Goal: Information Seeking & Learning: Compare options

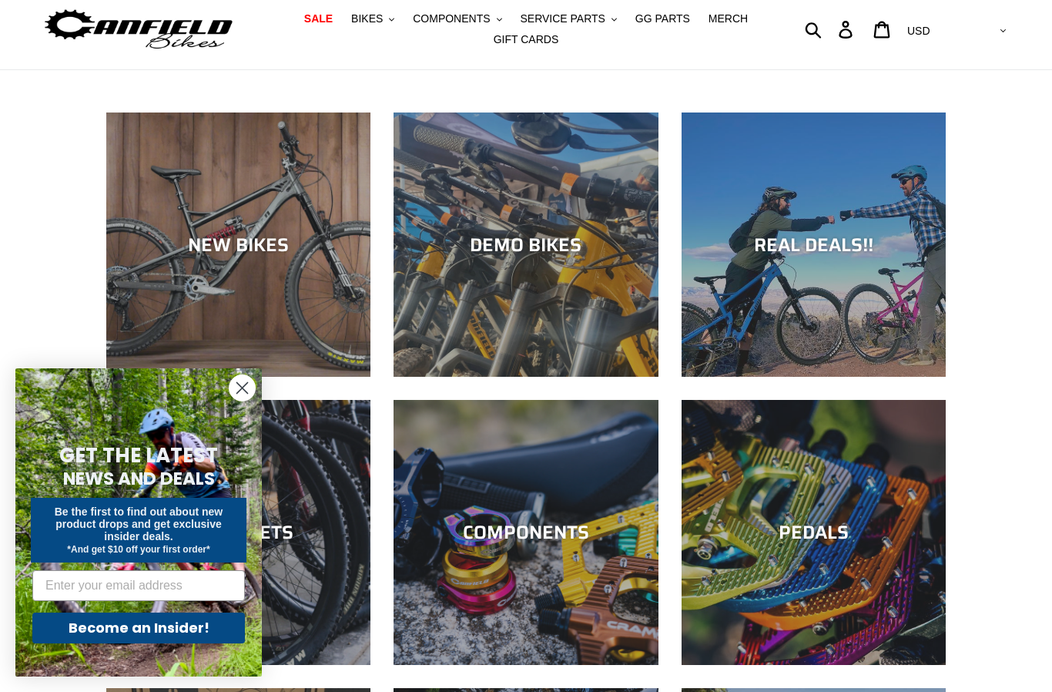
scroll to position [109, 0]
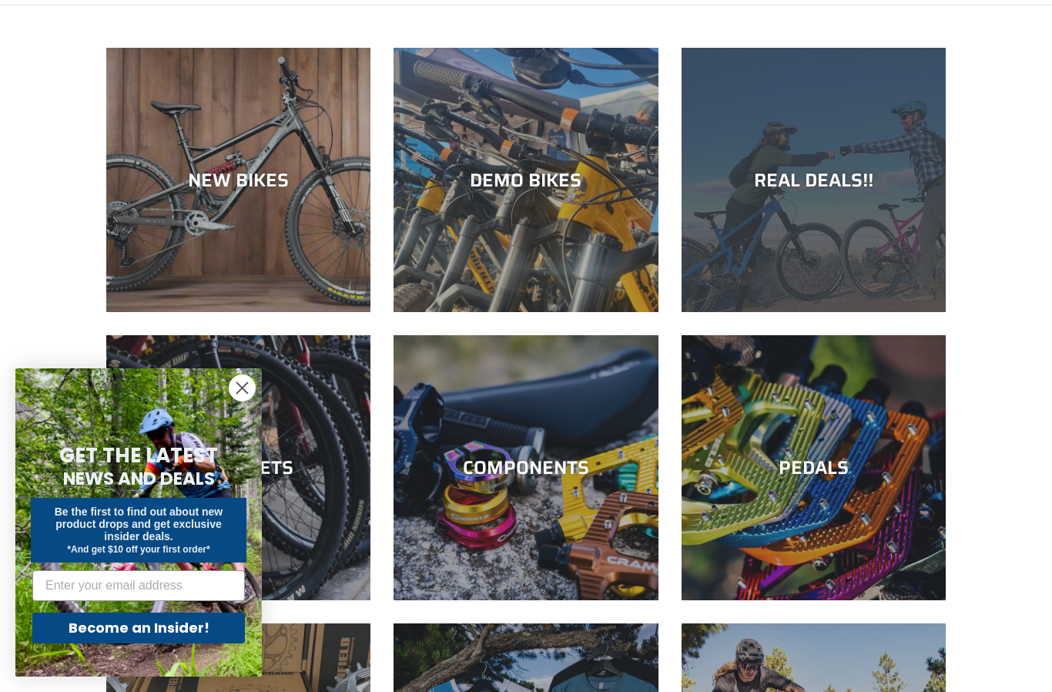
click at [859, 189] on div "REAL DEALS!!" at bounding box center [814, 180] width 264 height 22
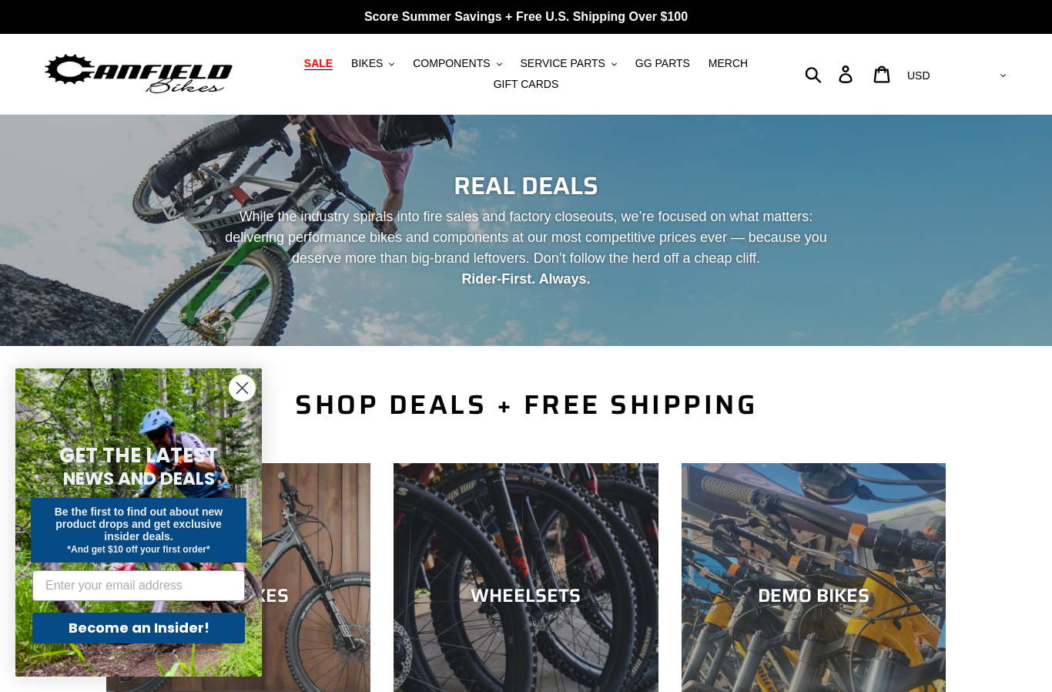
click at [251, 382] on circle "Close dialog" at bounding box center [241, 387] width 25 height 25
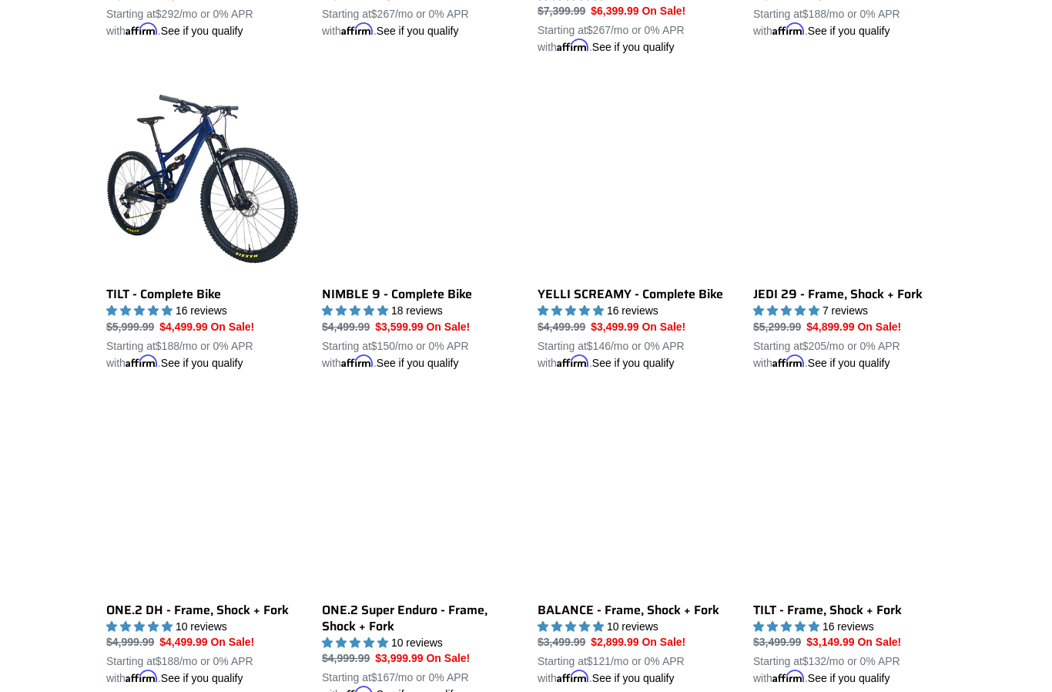
scroll to position [1301, 0]
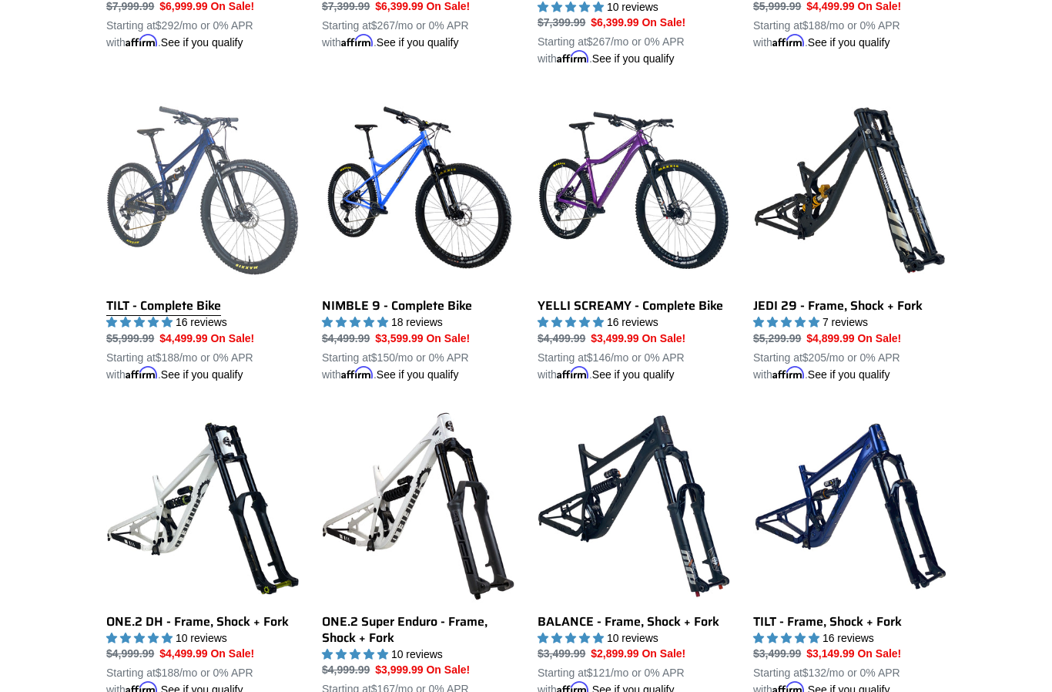
click at [150, 318] on link "TILT - Complete Bike" at bounding box center [202, 238] width 193 height 289
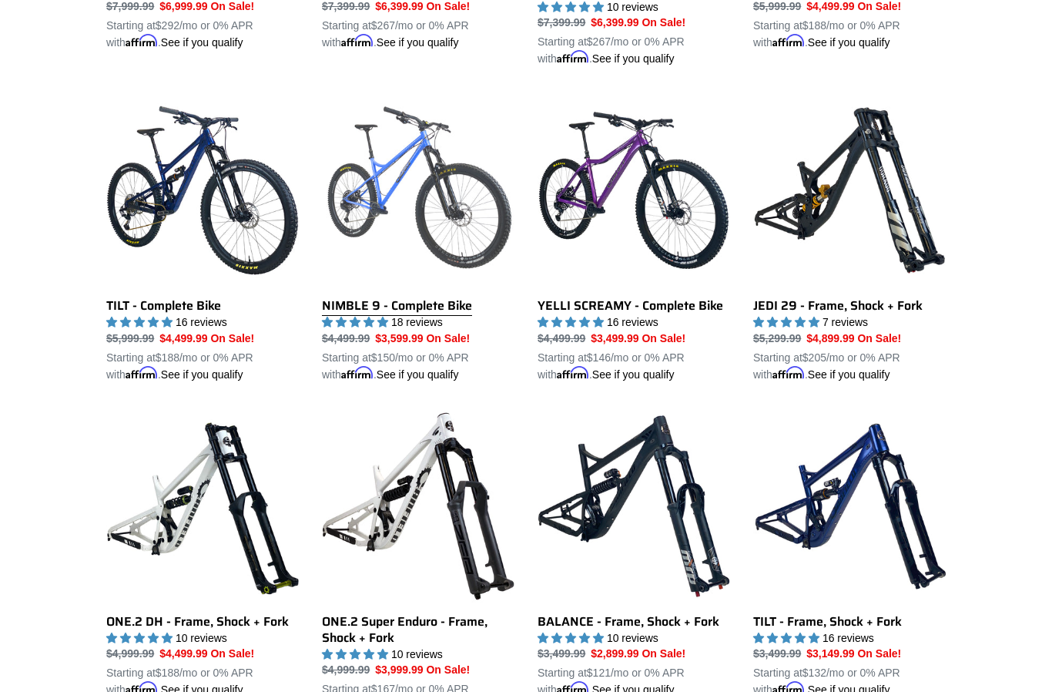
click at [391, 192] on link "NIMBLE 9 - Complete Bike" at bounding box center [418, 238] width 193 height 289
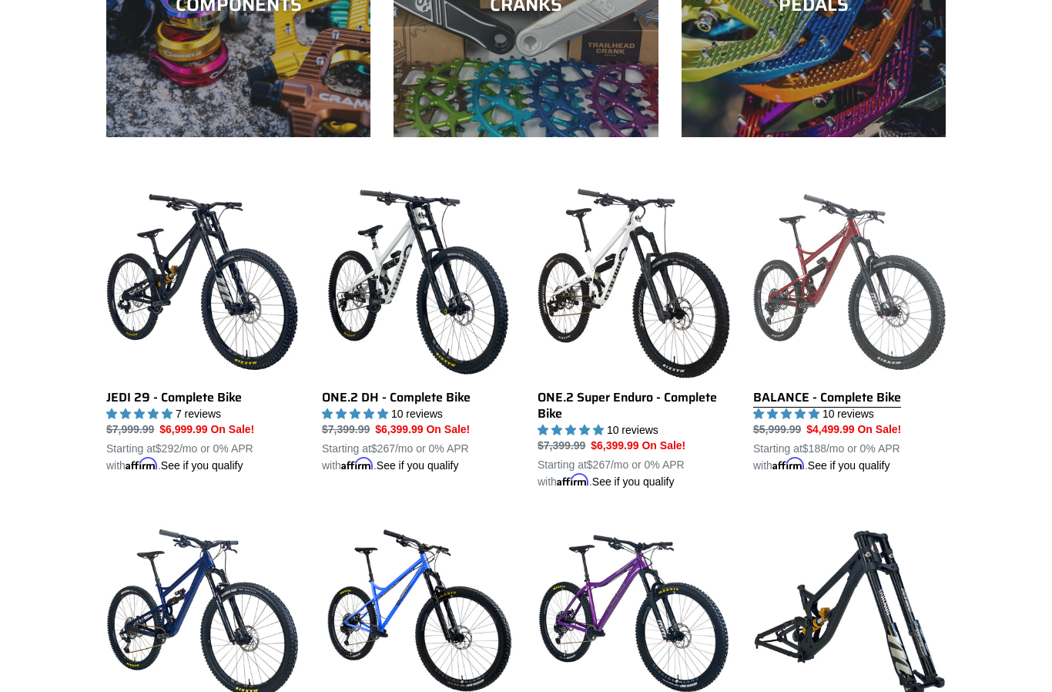
scroll to position [878, 0]
click at [891, 323] on link "BALANCE - Complete Bike" at bounding box center [849, 330] width 193 height 289
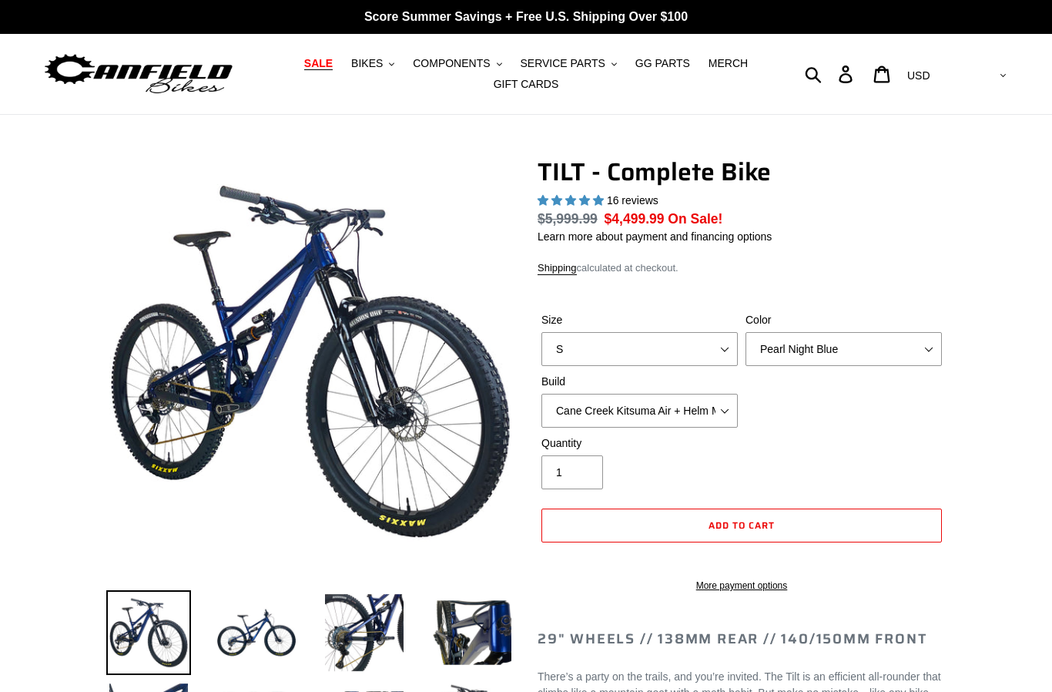
select select "highest-rating"
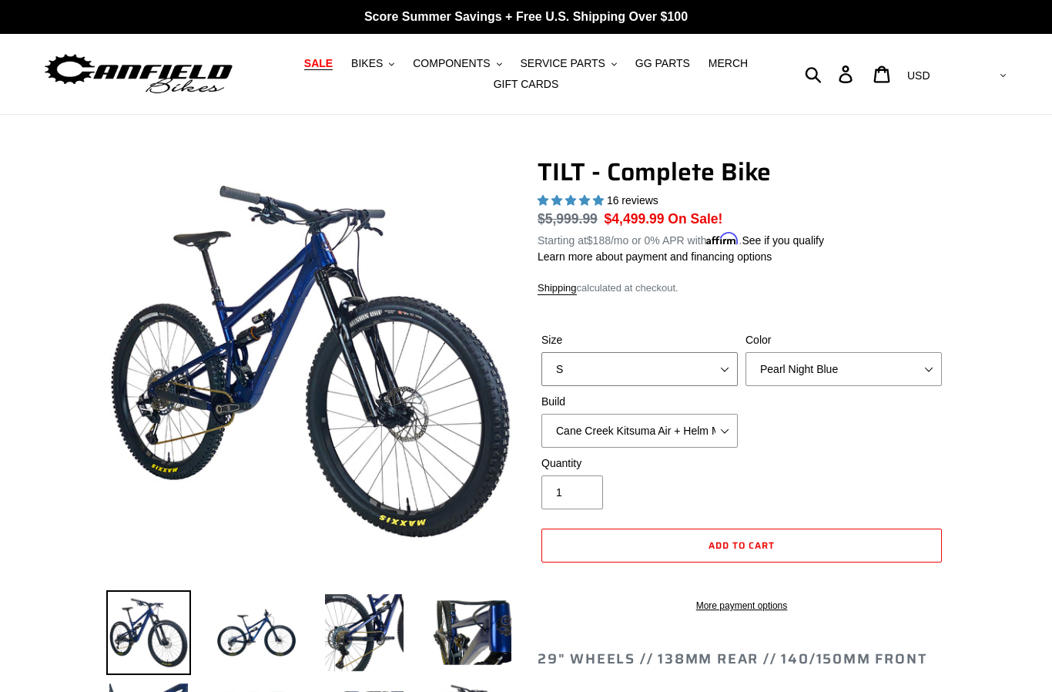
click at [666, 363] on select "S M L" at bounding box center [639, 369] width 196 height 34
select select "M"
click at [889, 363] on select "Pearl Night Blue Stealth Silver Raw" at bounding box center [843, 369] width 196 height 34
select select "Stealth Silver"
click at [705, 437] on select "Cane Creek Kitsuma Air + Helm MKII 140 + SRAM GX Cane Creek Kitsuma Air + Helm …" at bounding box center [639, 431] width 196 height 34
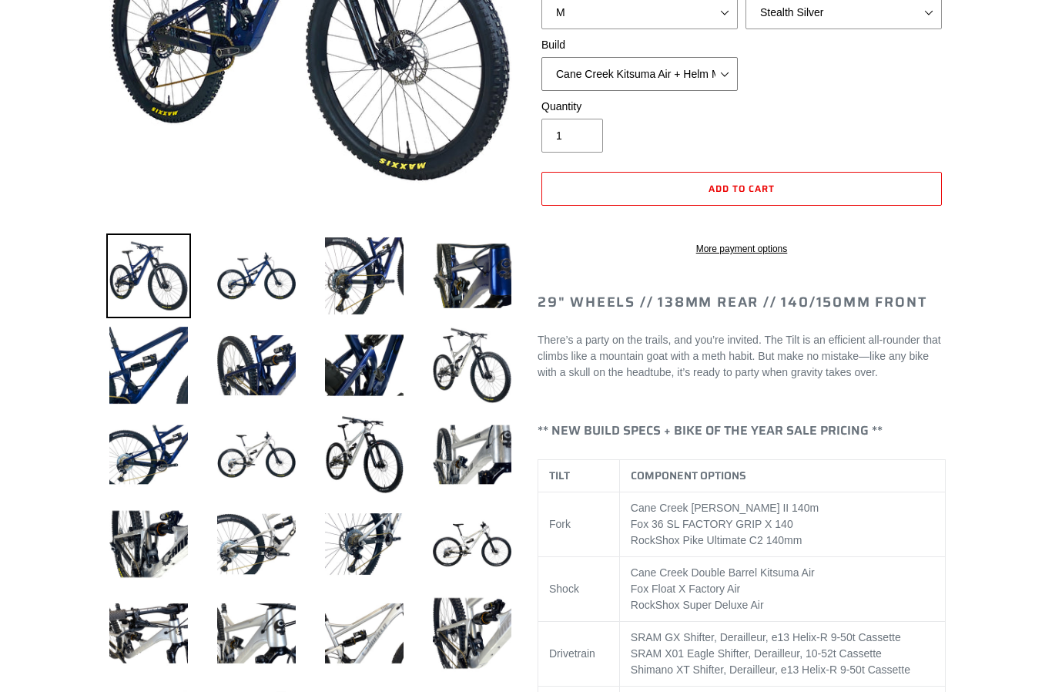
scroll to position [355, 0]
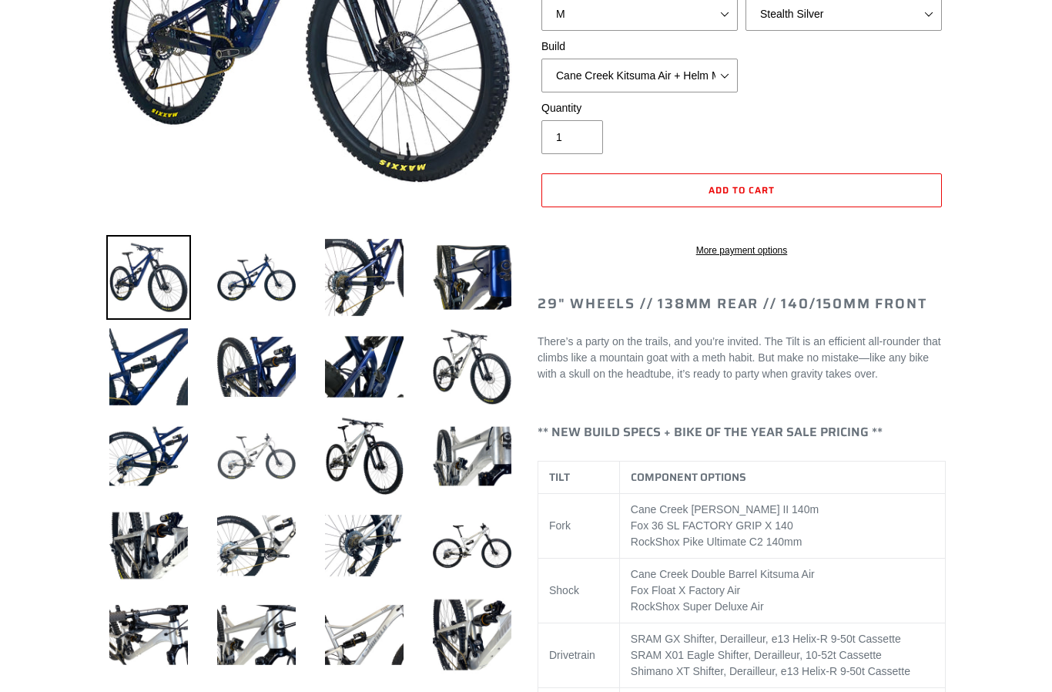
click at [249, 459] on img at bounding box center [256, 456] width 85 height 85
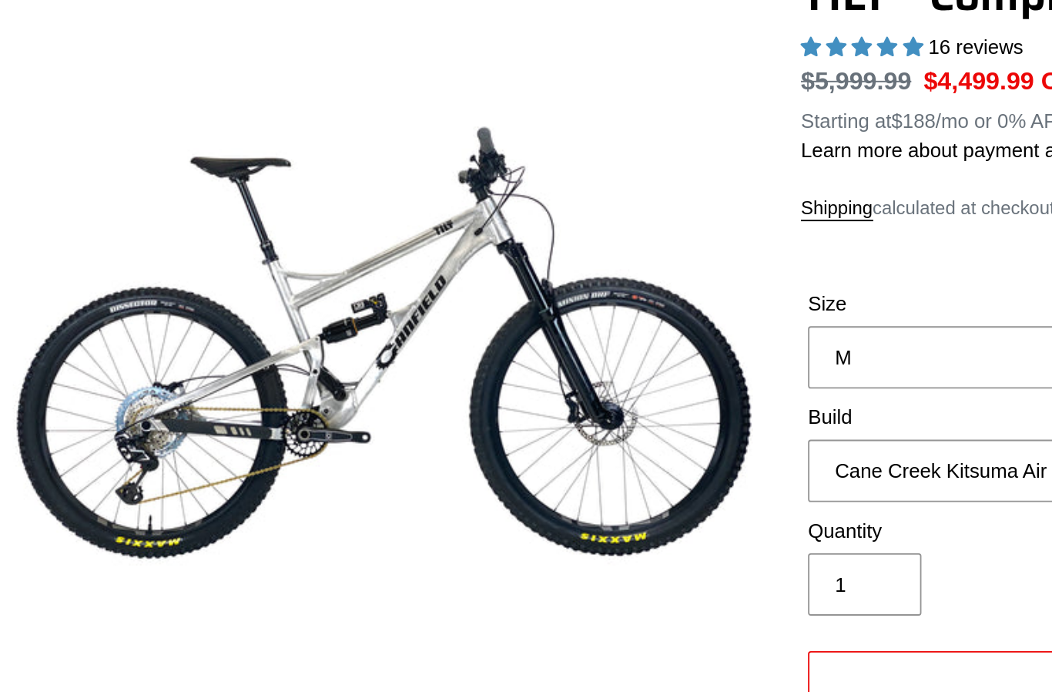
scroll to position [0, 0]
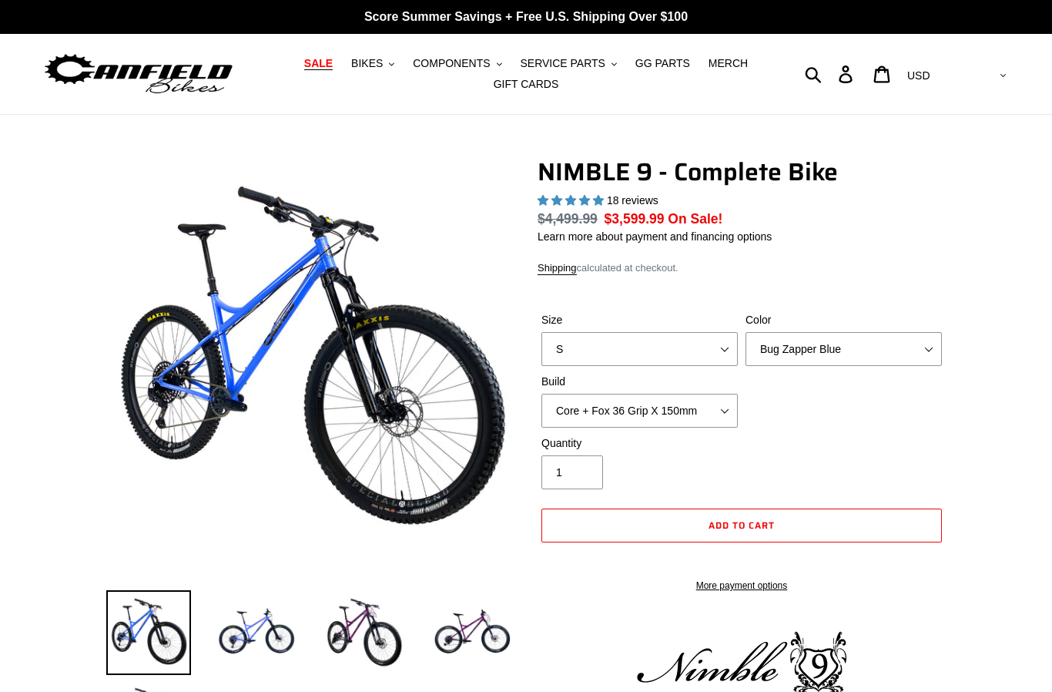
select select "highest-rating"
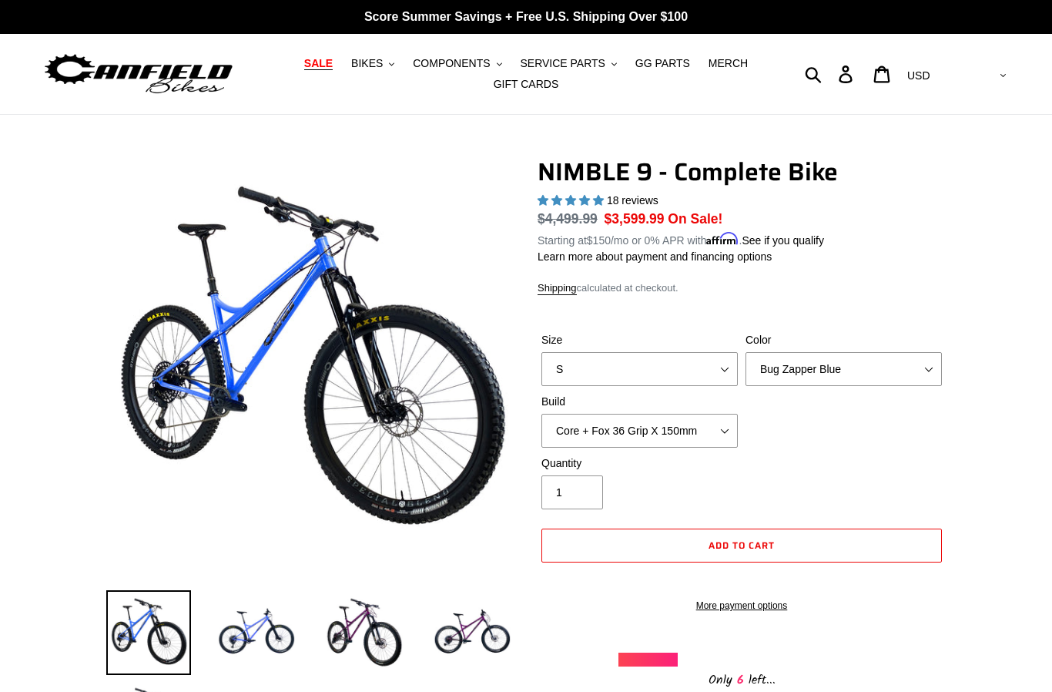
click at [679, 394] on label "Build" at bounding box center [639, 402] width 196 height 16
click at [679, 414] on select "Core + Fox 36 Grip X 150mm Pro + Fox 36 Grip X 150mm Core + RockShox Lyrik Ulti…" at bounding box center [639, 431] width 196 height 34
click at [676, 362] on select "S M L XL" at bounding box center [639, 369] width 196 height 34
select select "M"
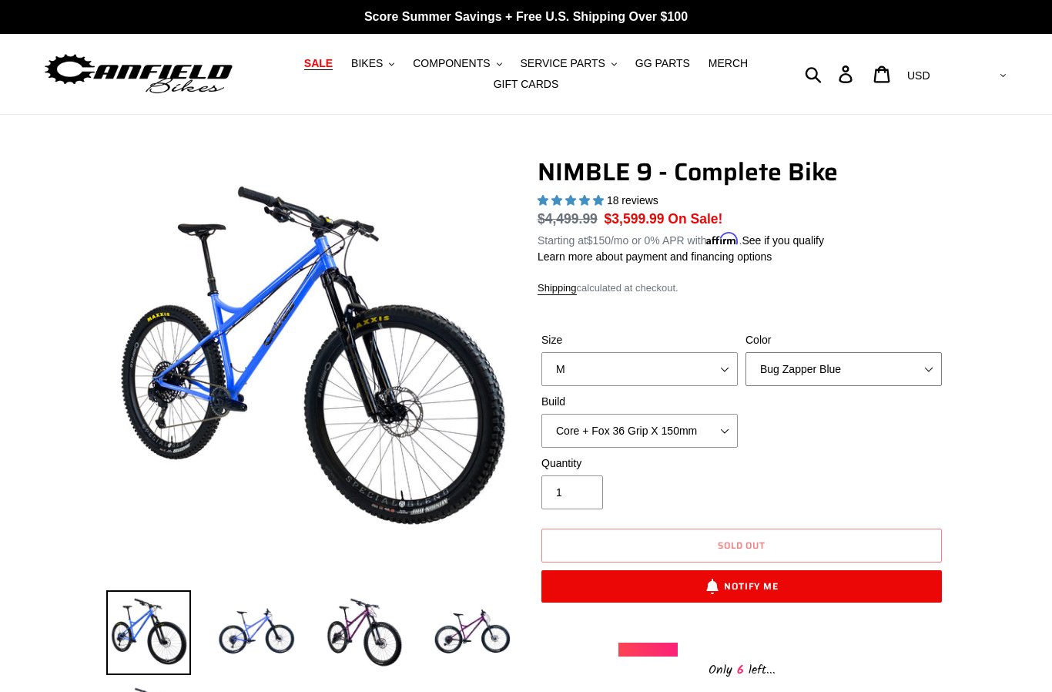
click at [877, 374] on select "Bug Zapper Blue Purple Haze - Sold Out Galaxy Black" at bounding box center [843, 369] width 196 height 34
select select "Galaxy Black"
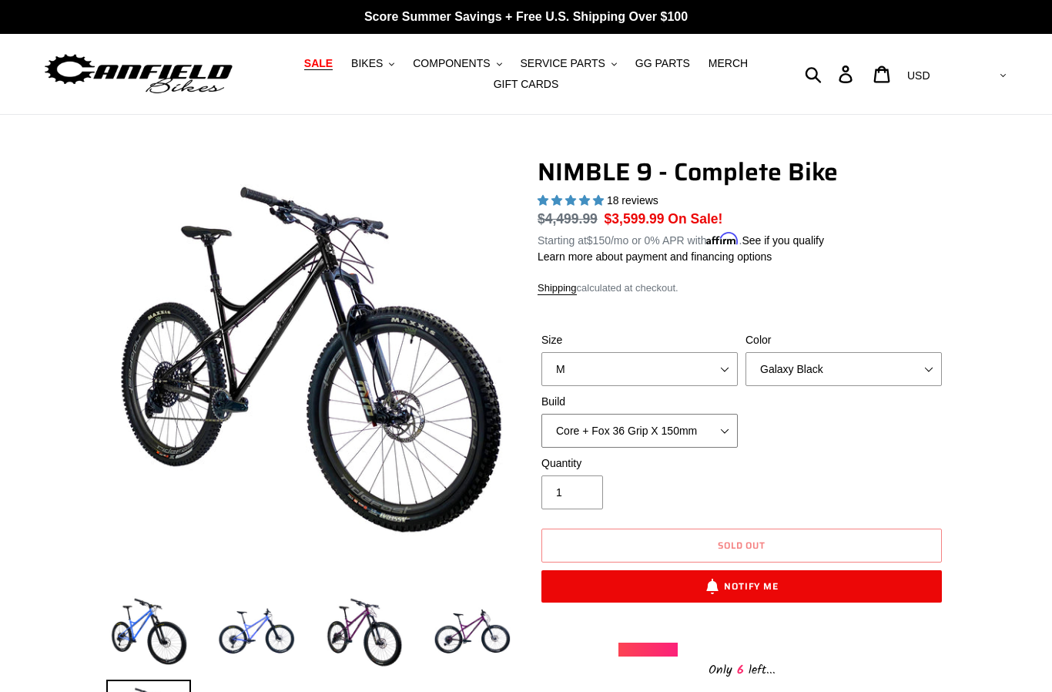
click at [694, 430] on select "Core + Fox 36 Grip X 150mm Pro + Fox 36 Grip X 150mm Core + RockShox Lyrik Ulti…" at bounding box center [639, 431] width 196 height 34
select select "Pro + RockShox Lyrik Ultimate 150mm"
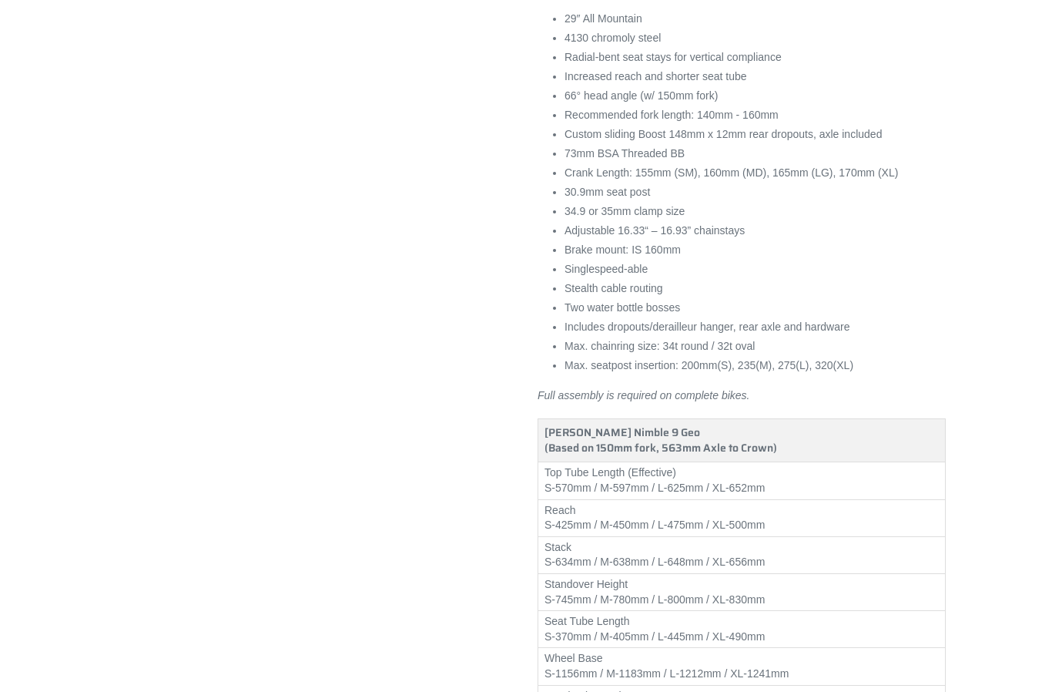
scroll to position [1489, 0]
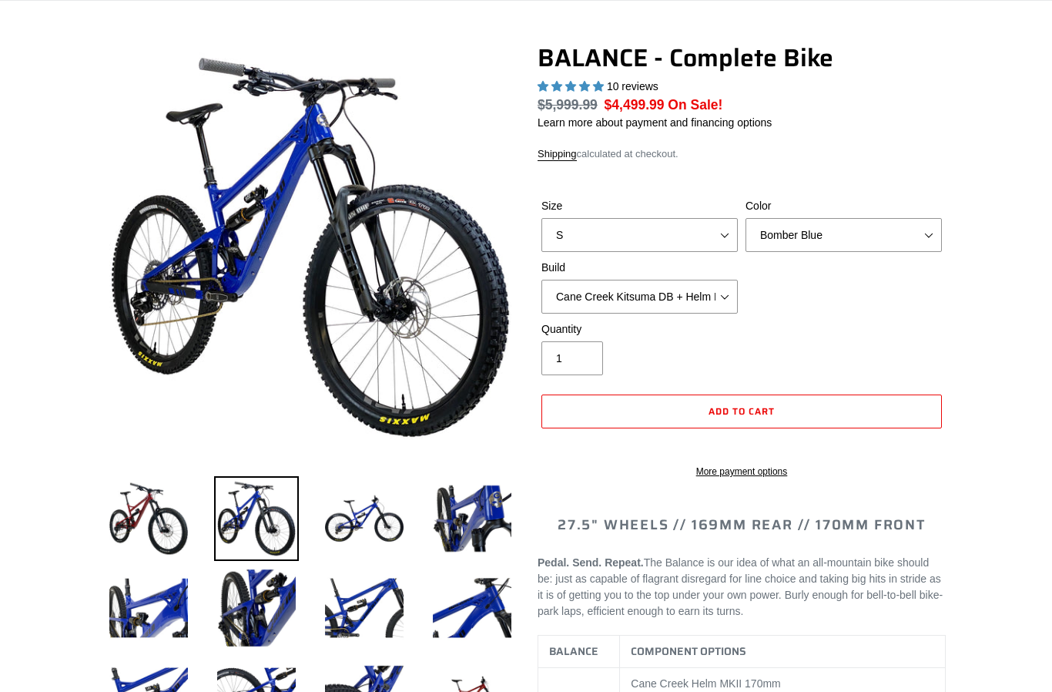
scroll to position [227, 0]
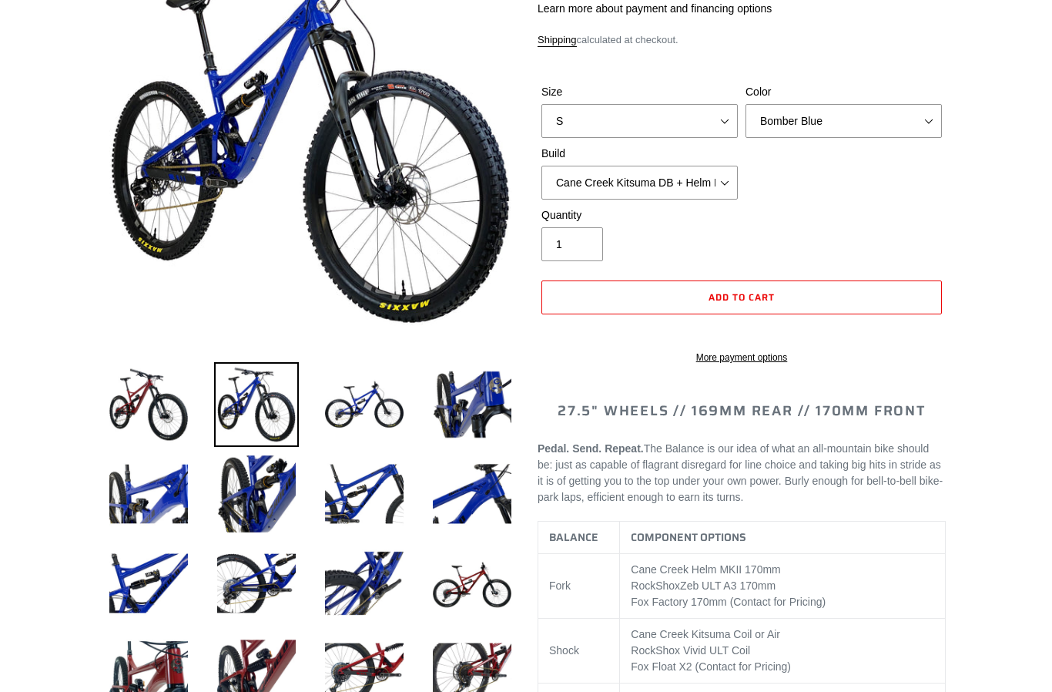
select select "highest-rating"
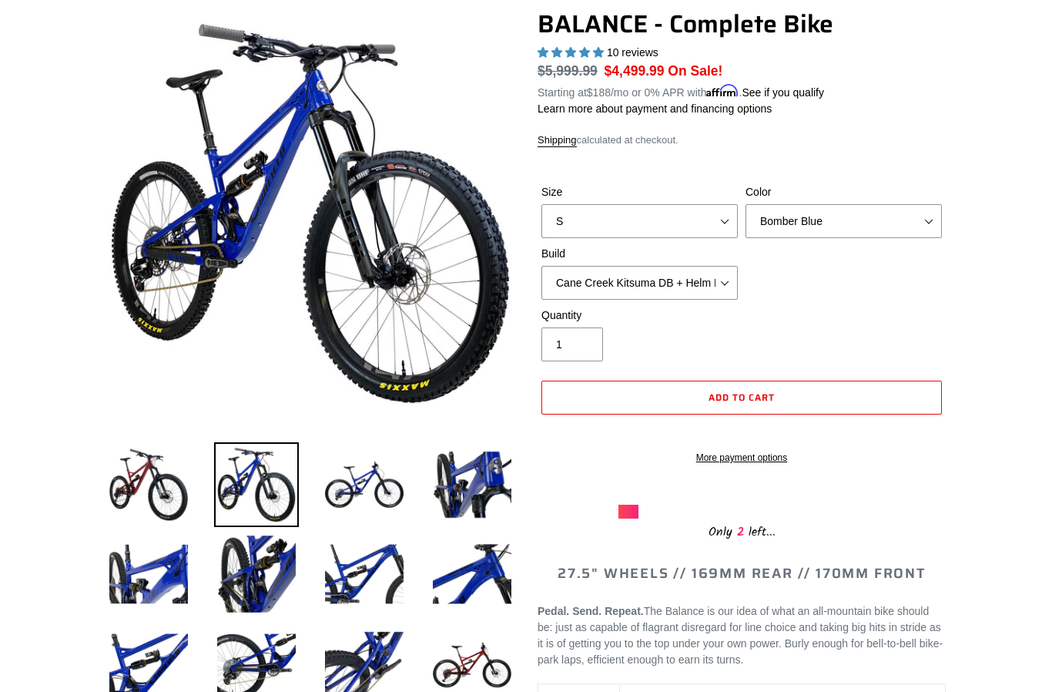
scroll to position [0, 0]
